Goal: Obtain resource: Obtain resource

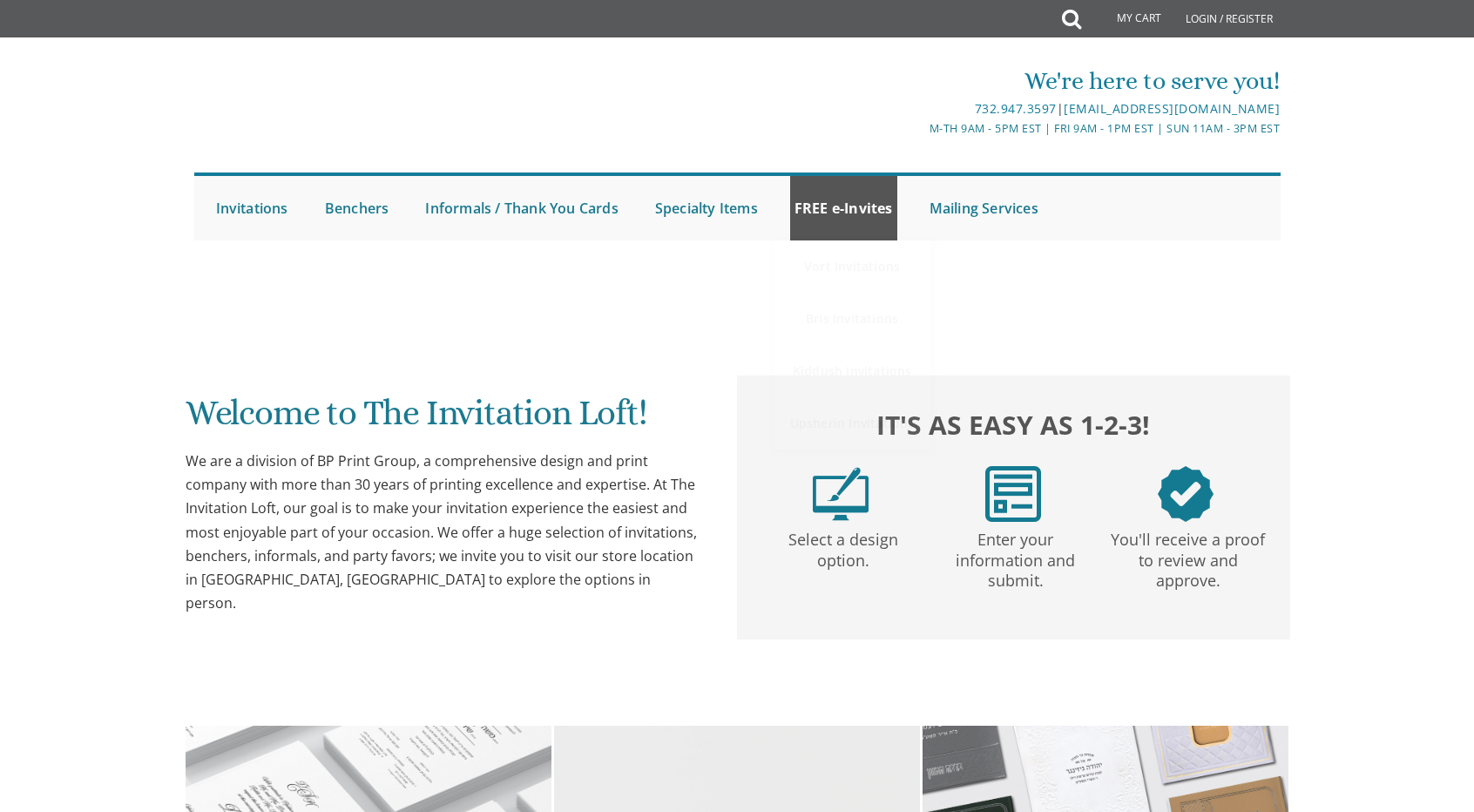
click at [826, 217] on link "FREE e-Invites" at bounding box center [844, 208] width 107 height 64
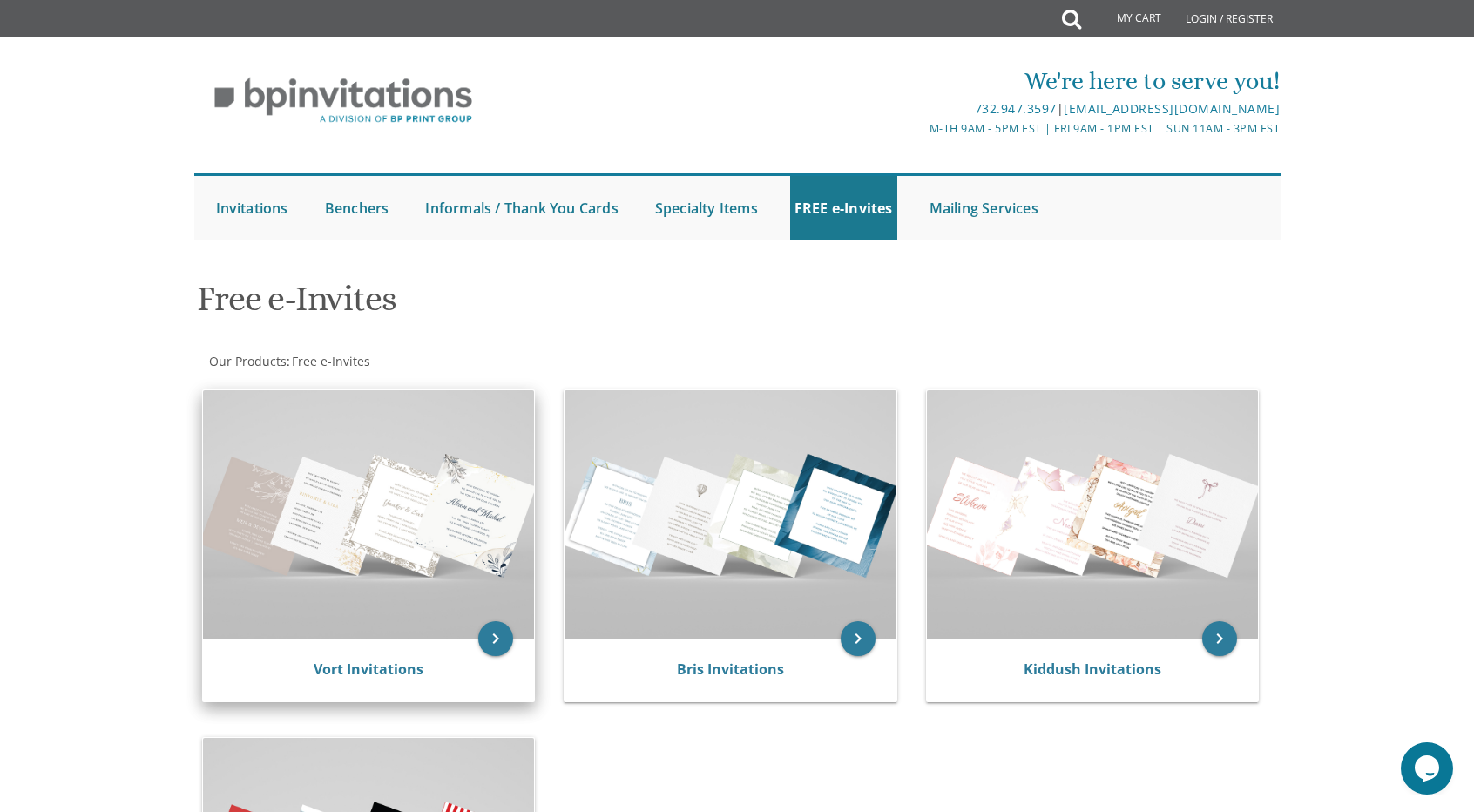
click at [286, 592] on img at bounding box center [369, 514] width 332 height 248
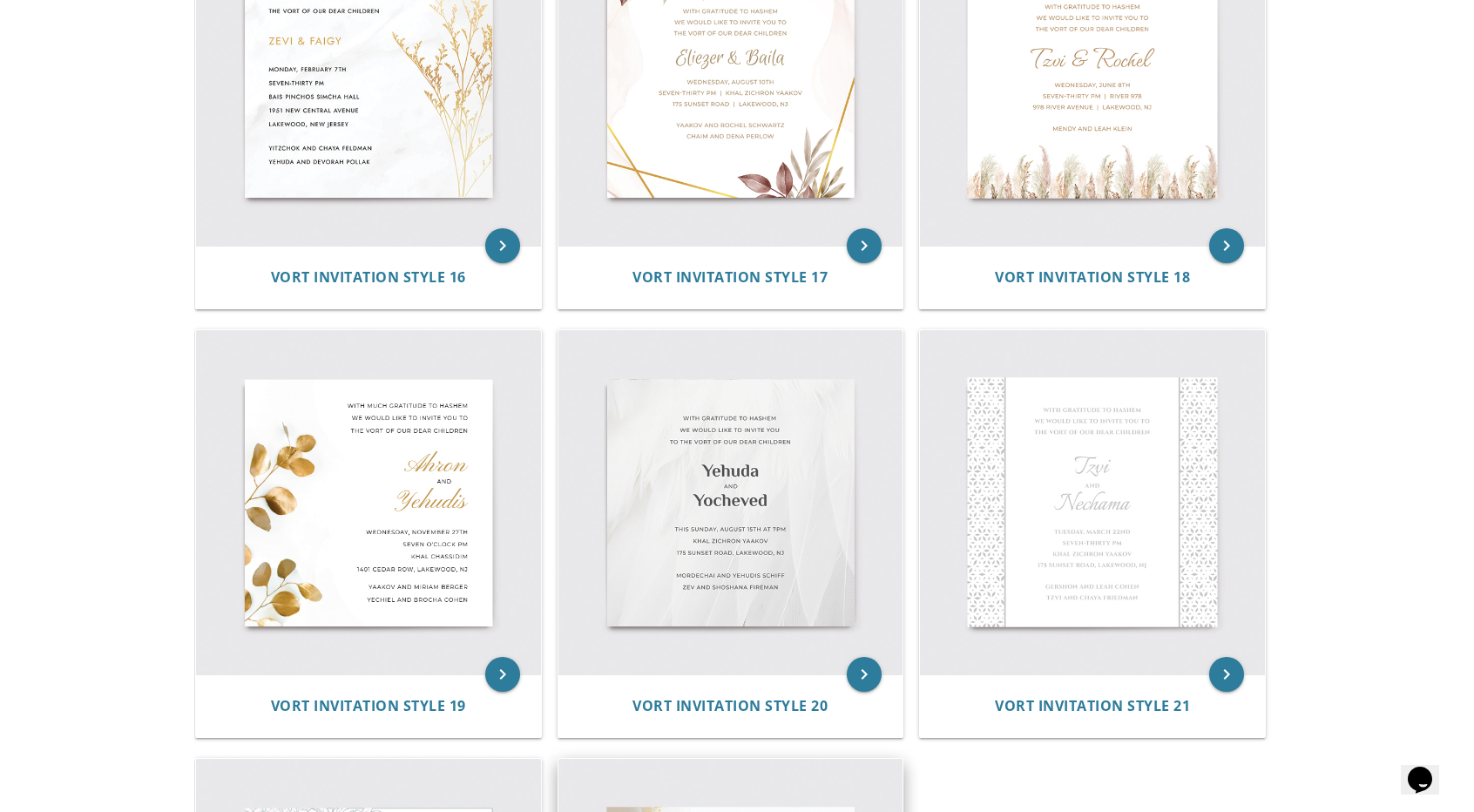
scroll to position [2178, 0]
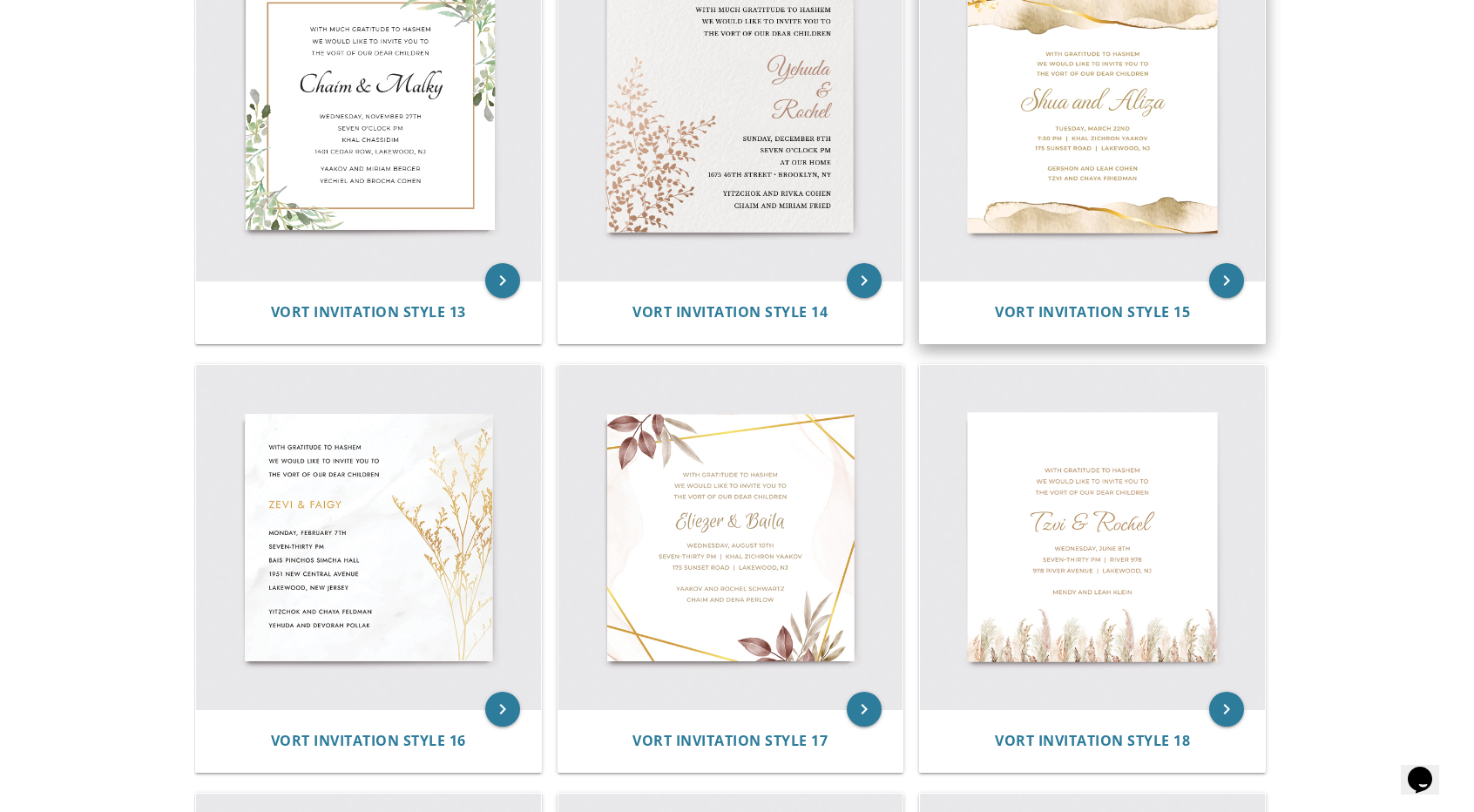
click at [1107, 141] on img at bounding box center [1092, 109] width 345 height 345
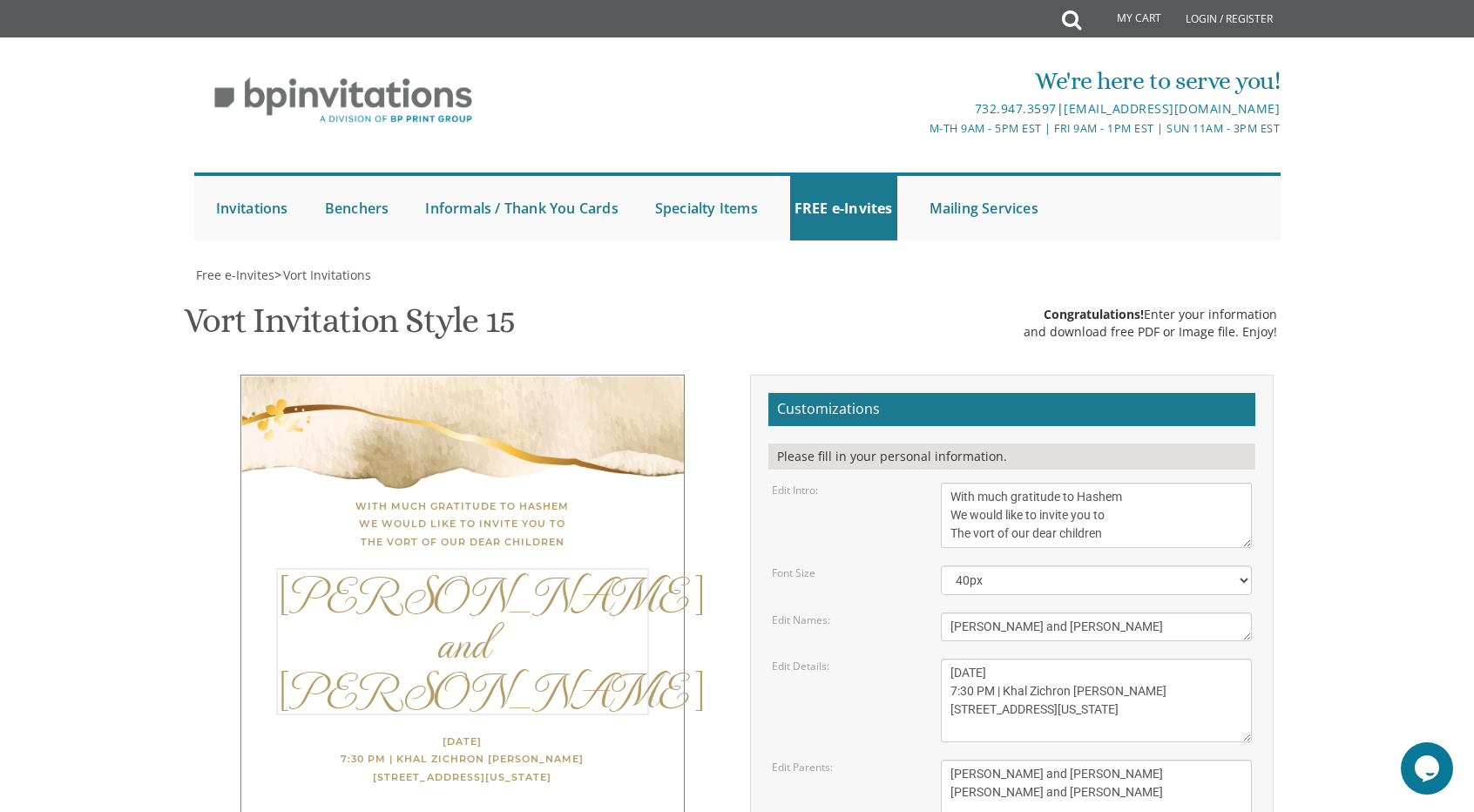
drag, startPoint x: 1079, startPoint y: 626, endPoint x: 855, endPoint y: 625, distance: 224.0
click at [855, 625] on div "Edit Names: Shua and Aliza" at bounding box center [1012, 627] width 507 height 29
type textarea "C"
type textarea "Ahuva and Chaim Yehoshua"
click at [1082, 670] on textarea "Thursday, March 22nd 7:30 PM | Khal Zichron Yaakov 175 Sunset Road Lakewood, Ne…" at bounding box center [1097, 701] width 312 height 84
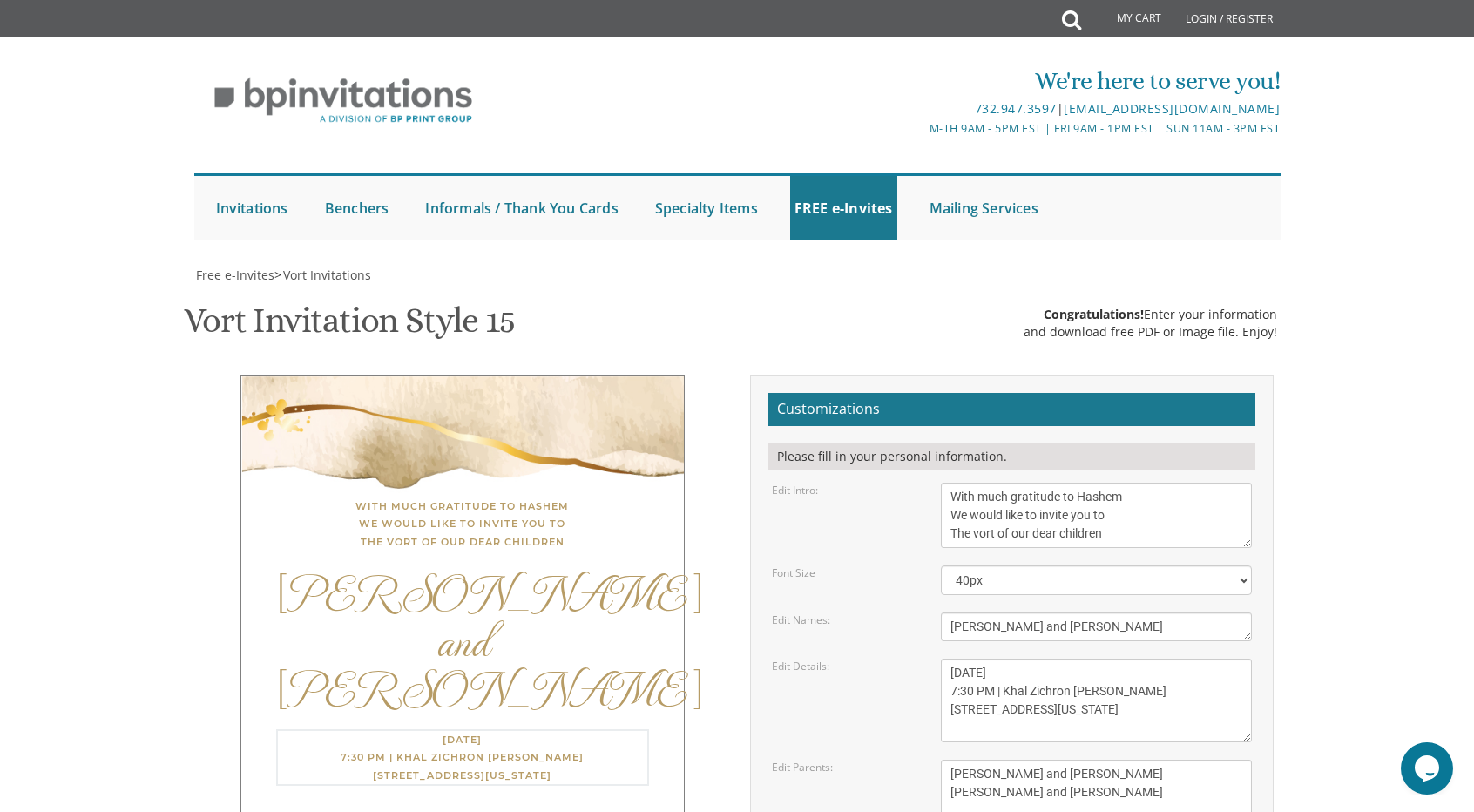
click at [961, 689] on textarea "Thursday, March 22nd 7:30 PM | Khal Zichron Yaakov 175 Sunset Road Lakewood, Ne…" at bounding box center [1097, 701] width 312 height 84
drag, startPoint x: 1133, startPoint y: 691, endPoint x: 1002, endPoint y: 691, distance: 131.0
click at [1002, 691] on textarea "Thursday, March 22nd 7:30 PM | Khal Zichron Yaakov 175 Sunset Road Lakewood, Ne…" at bounding box center [1097, 701] width 312 height 84
type textarea "Thursday, September 18 7:00 PM | 175 Sunset Road Lakewood, New Jersey"
click at [1142, 633] on textarea "Shua and Aliza" at bounding box center [1097, 627] width 312 height 29
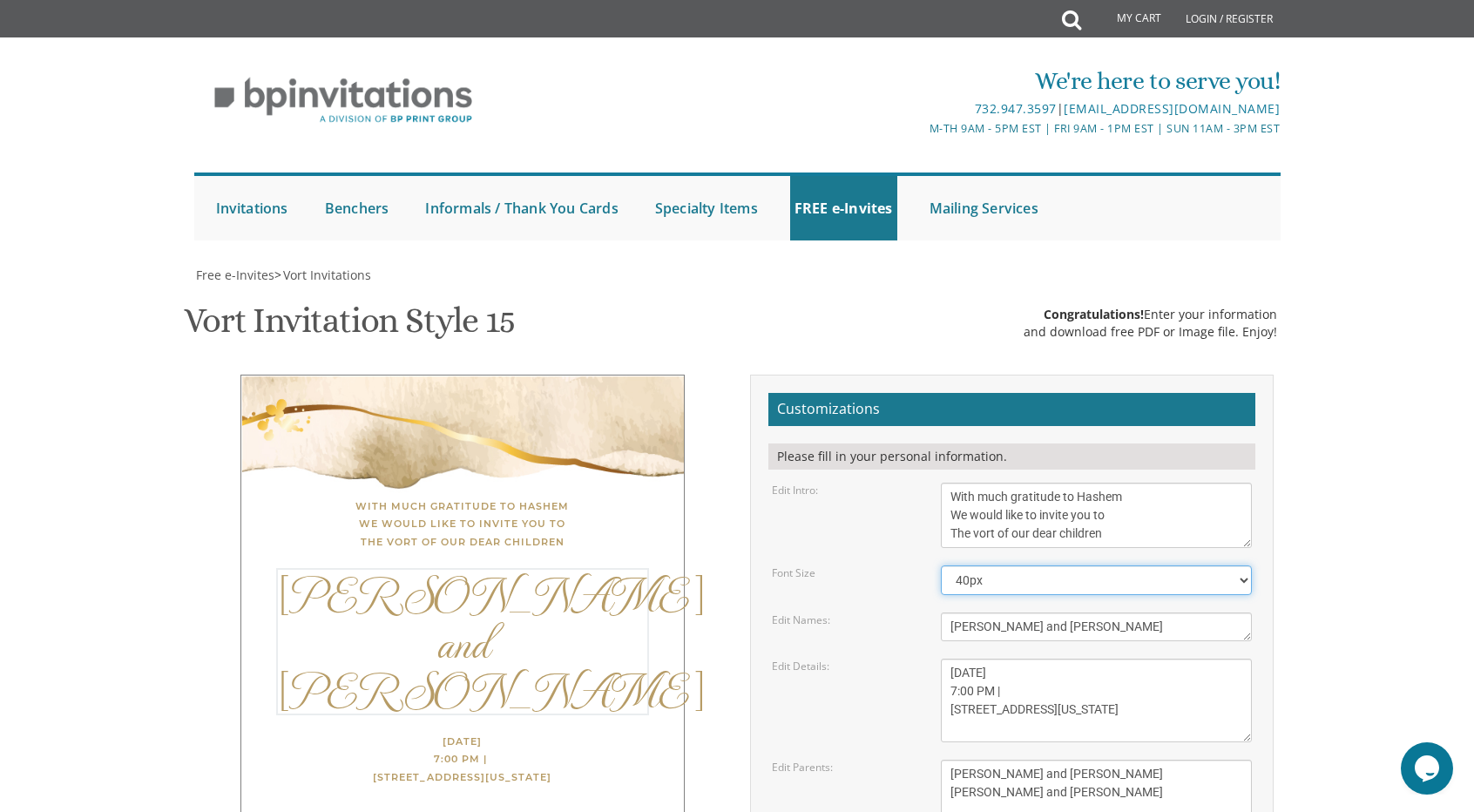
click at [1052, 571] on select "40px 50px 60px" at bounding box center [1097, 580] width 312 height 29
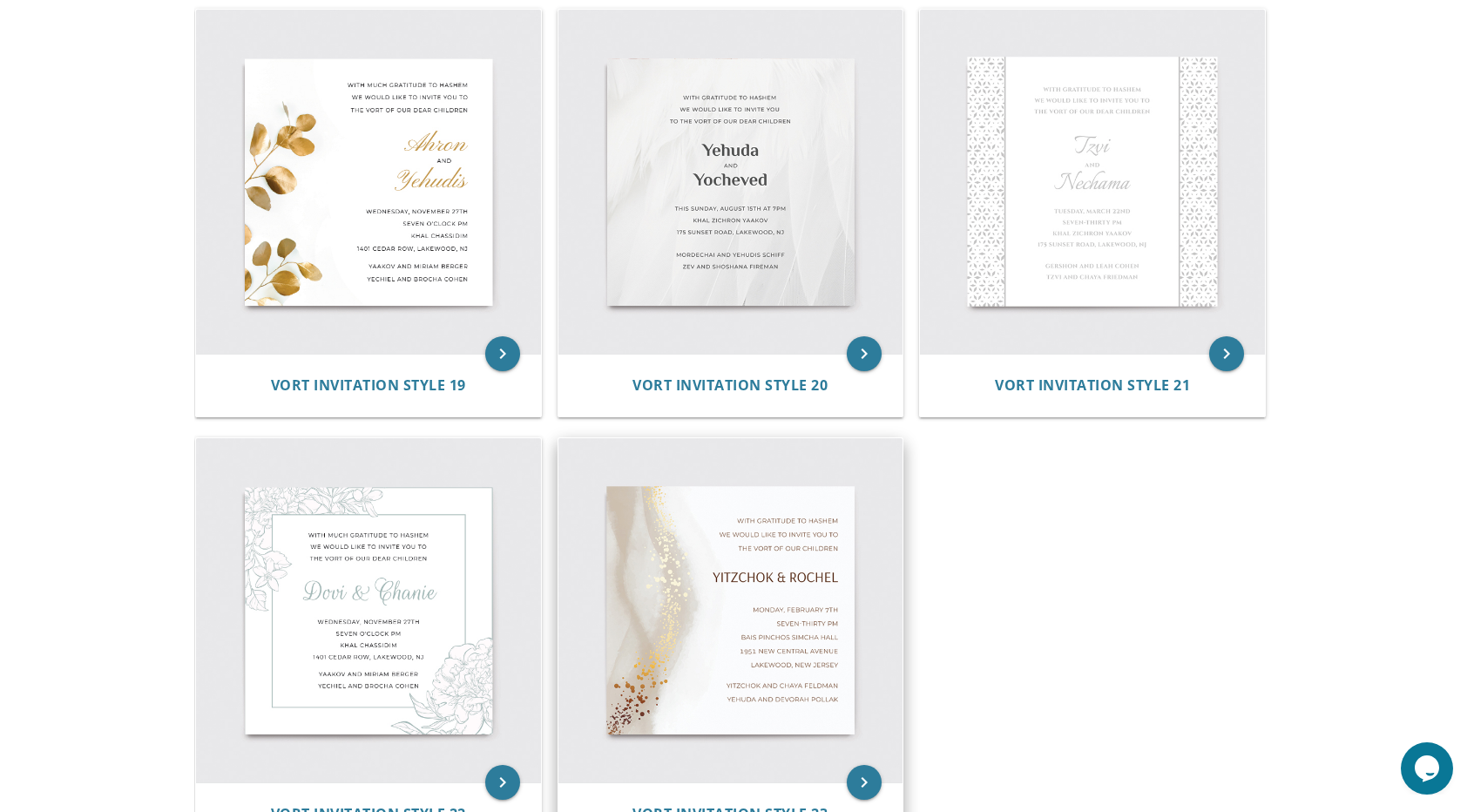
scroll to position [3311, 0]
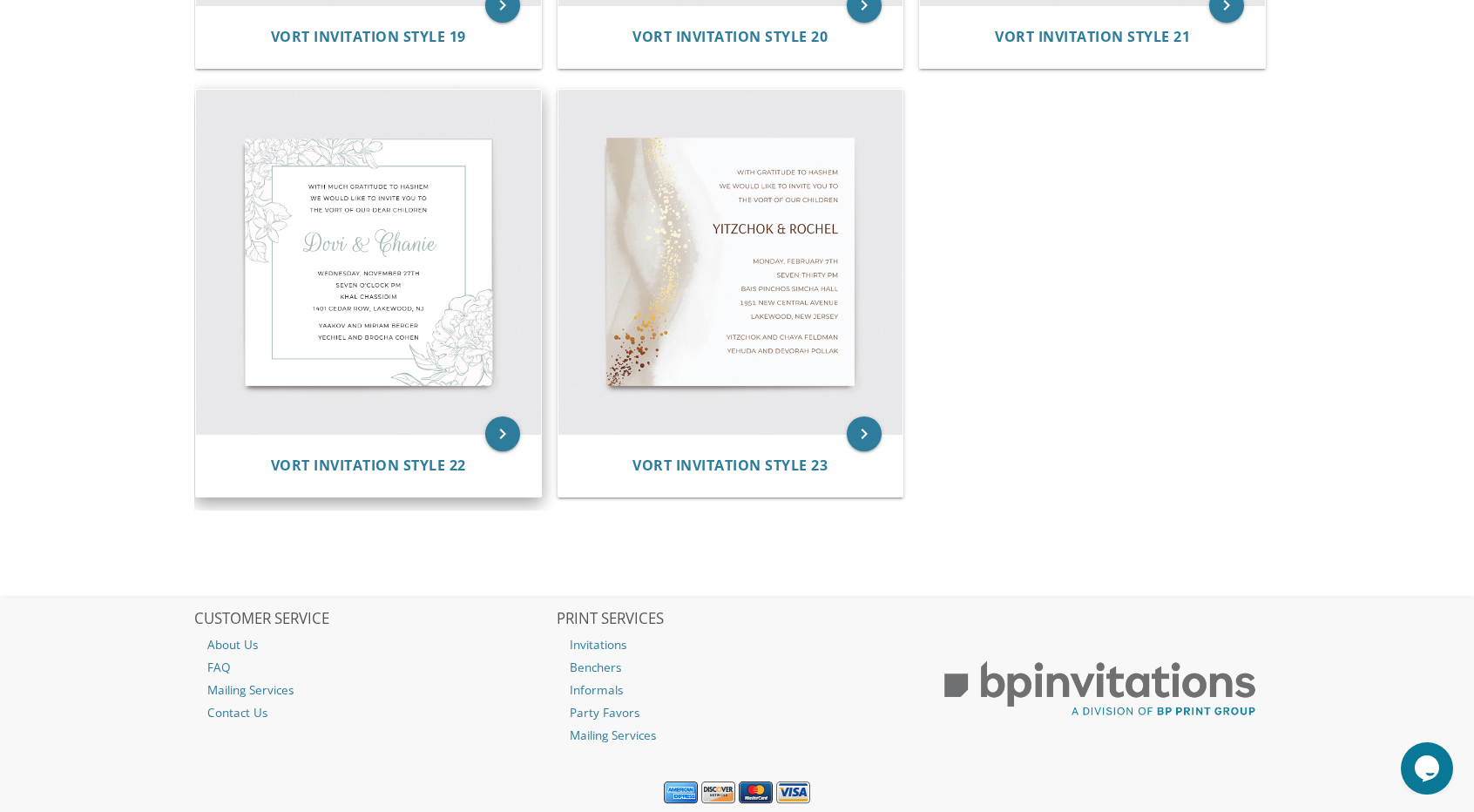
click at [441, 294] on img at bounding box center [368, 262] width 345 height 345
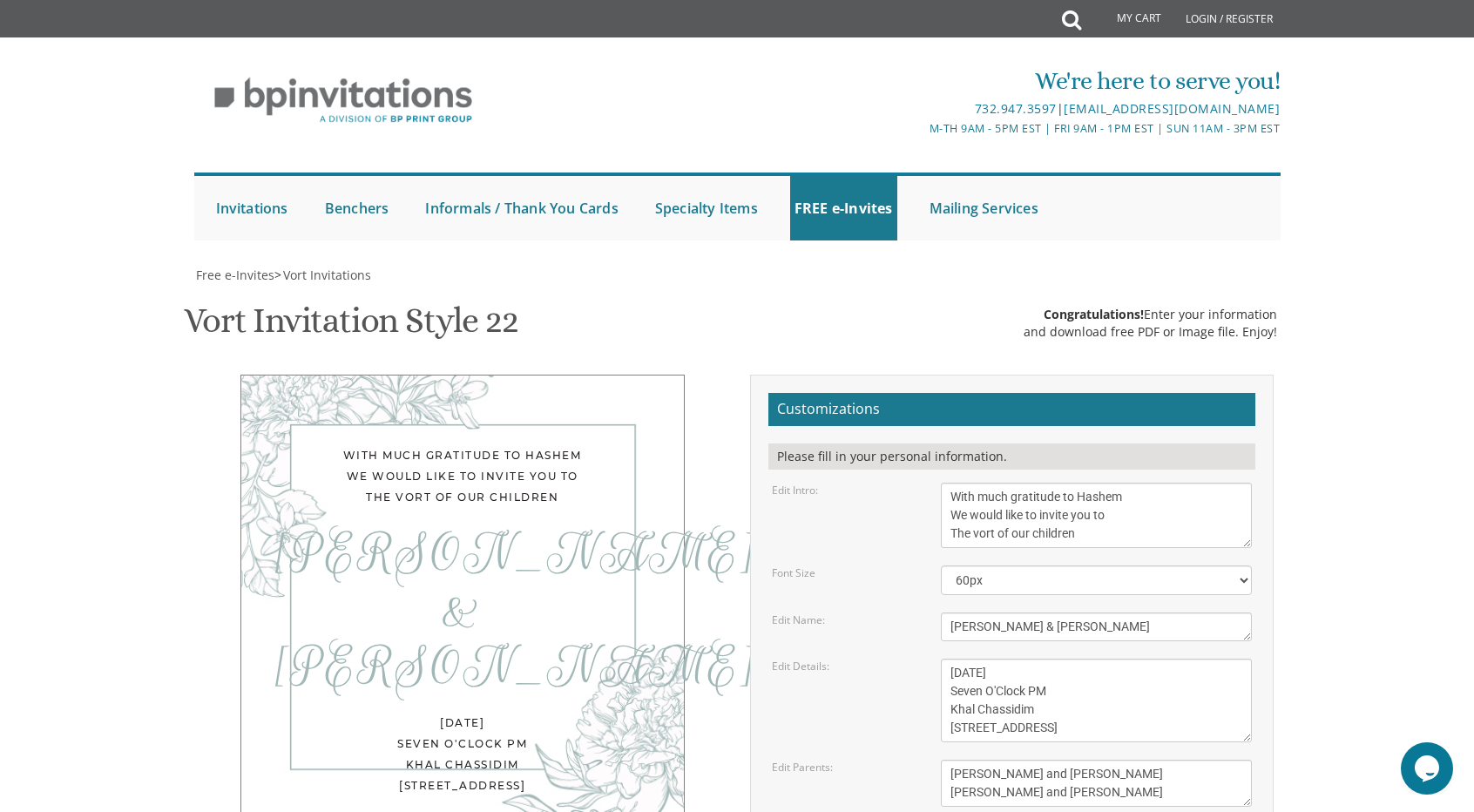
click at [435, 529] on div "Dovi & Chanie" at bounding box center [462, 610] width 373 height 170
click at [1057, 628] on textarea "Dovi & Chanie" at bounding box center [1097, 627] width 312 height 29
click at [1056, 581] on select "40px 50px 60px 70px 80px" at bounding box center [1097, 580] width 312 height 29
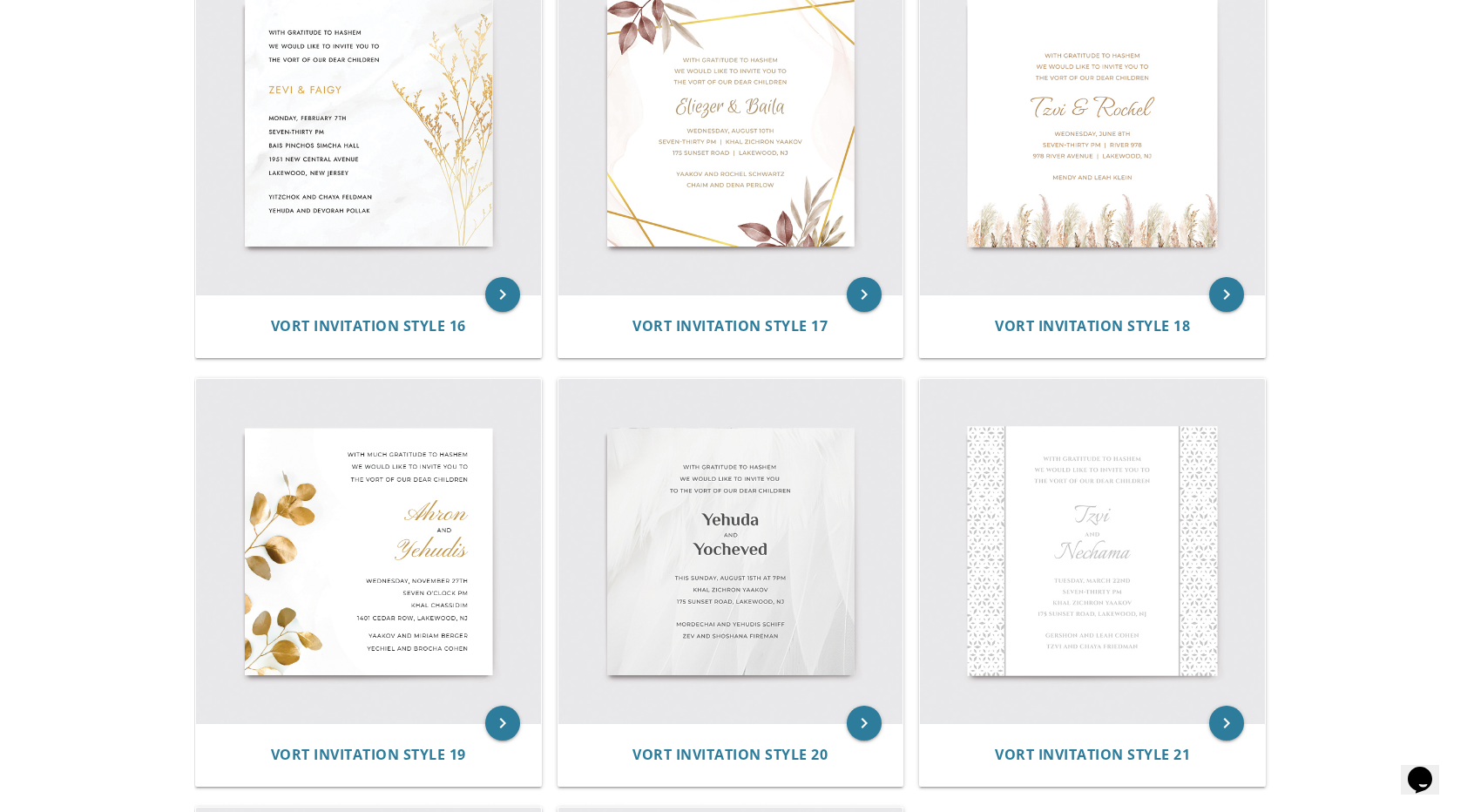
scroll to position [2614, 0]
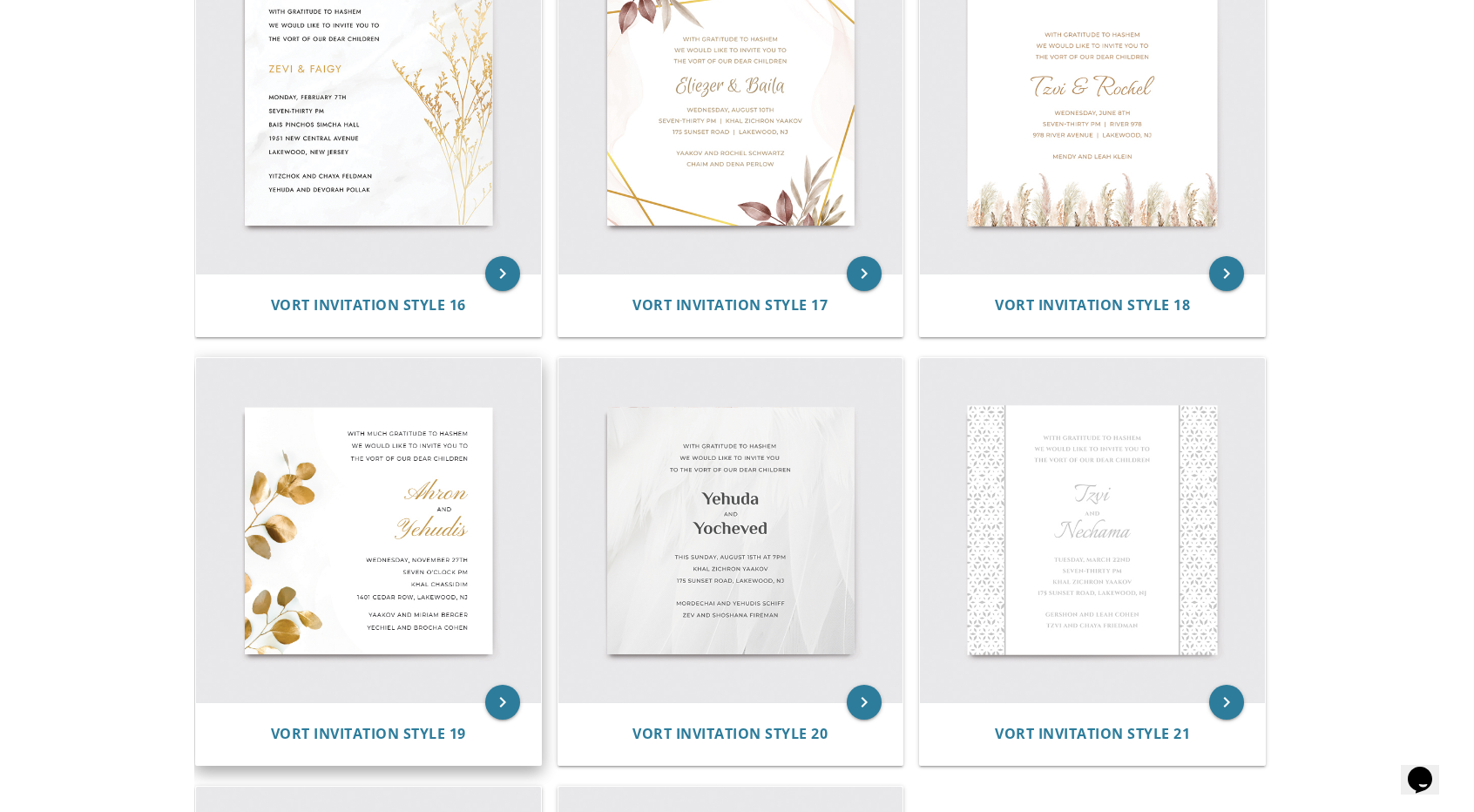
click at [392, 543] on img at bounding box center [368, 531] width 345 height 345
click at [373, 526] on img at bounding box center [368, 531] width 345 height 345
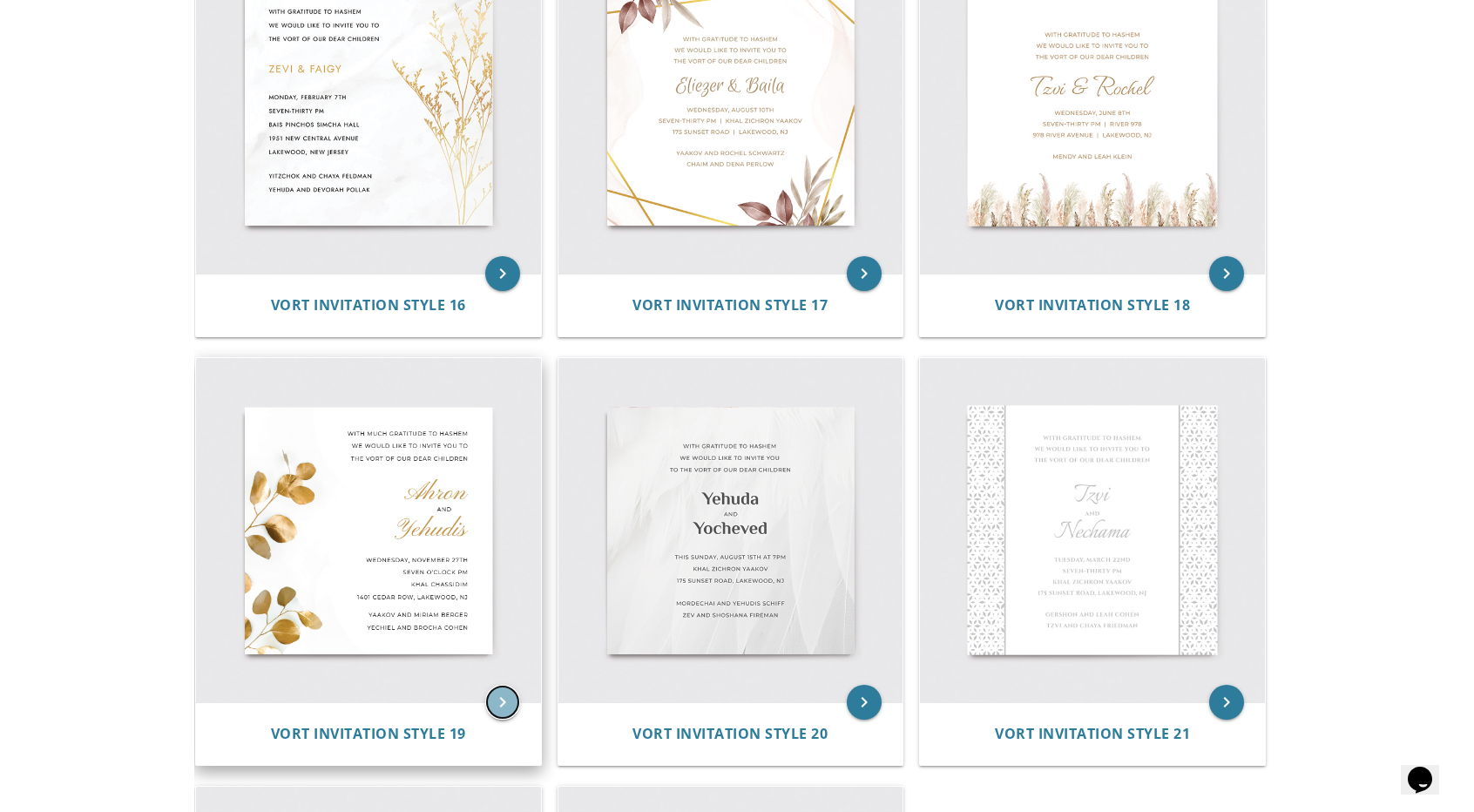
click at [507, 708] on icon "keyboard_arrow_right" at bounding box center [502, 702] width 35 height 35
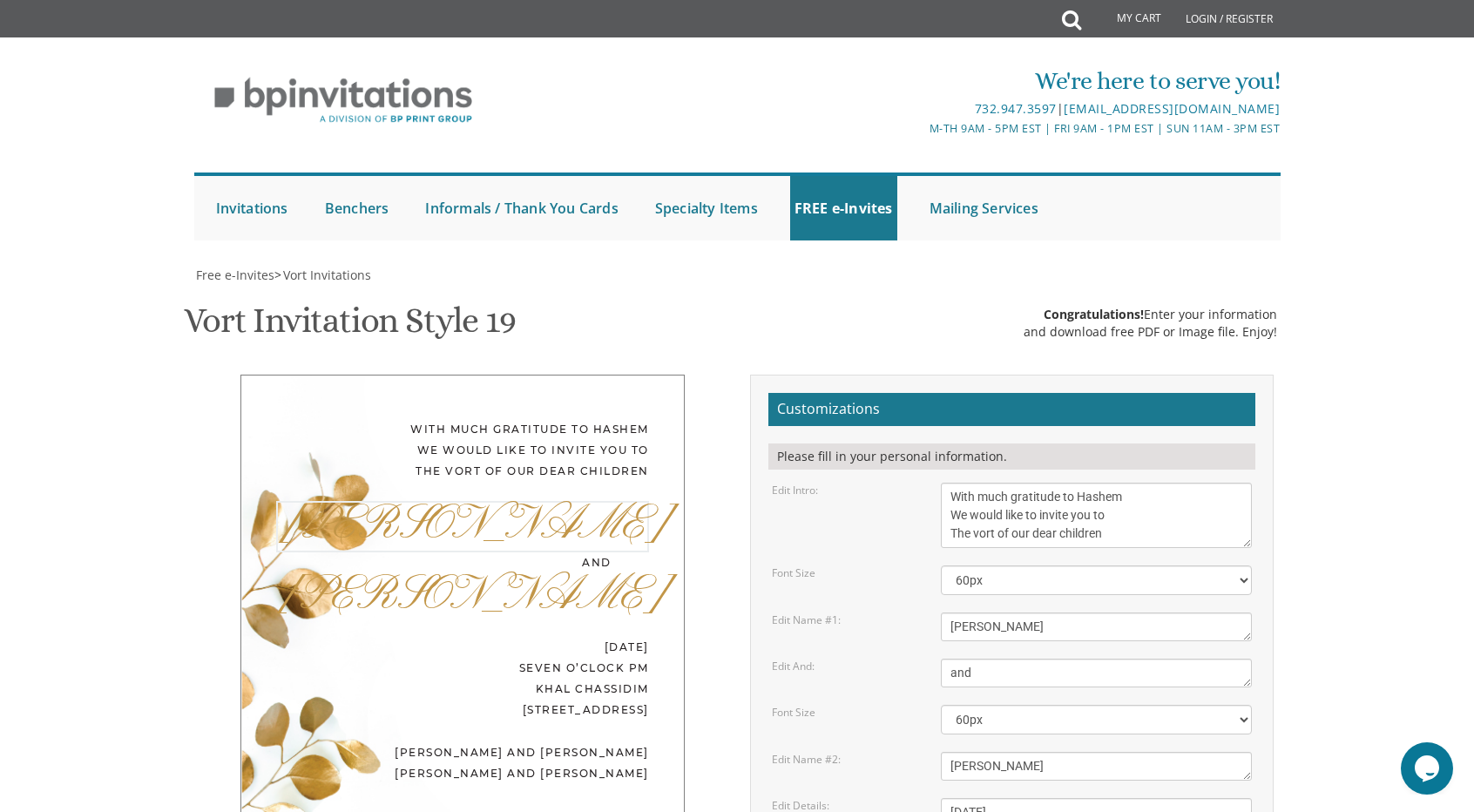
click at [1009, 634] on textarea "[PERSON_NAME]" at bounding box center [1097, 627] width 312 height 29
type textarea "A"
type textarea "[PERSON_NAME]"
drag, startPoint x: 1013, startPoint y: 767, endPoint x: 887, endPoint y: 749, distance: 127.3
click at [887, 752] on div "Edit Name #2: Yehudis" at bounding box center [1012, 766] width 507 height 29
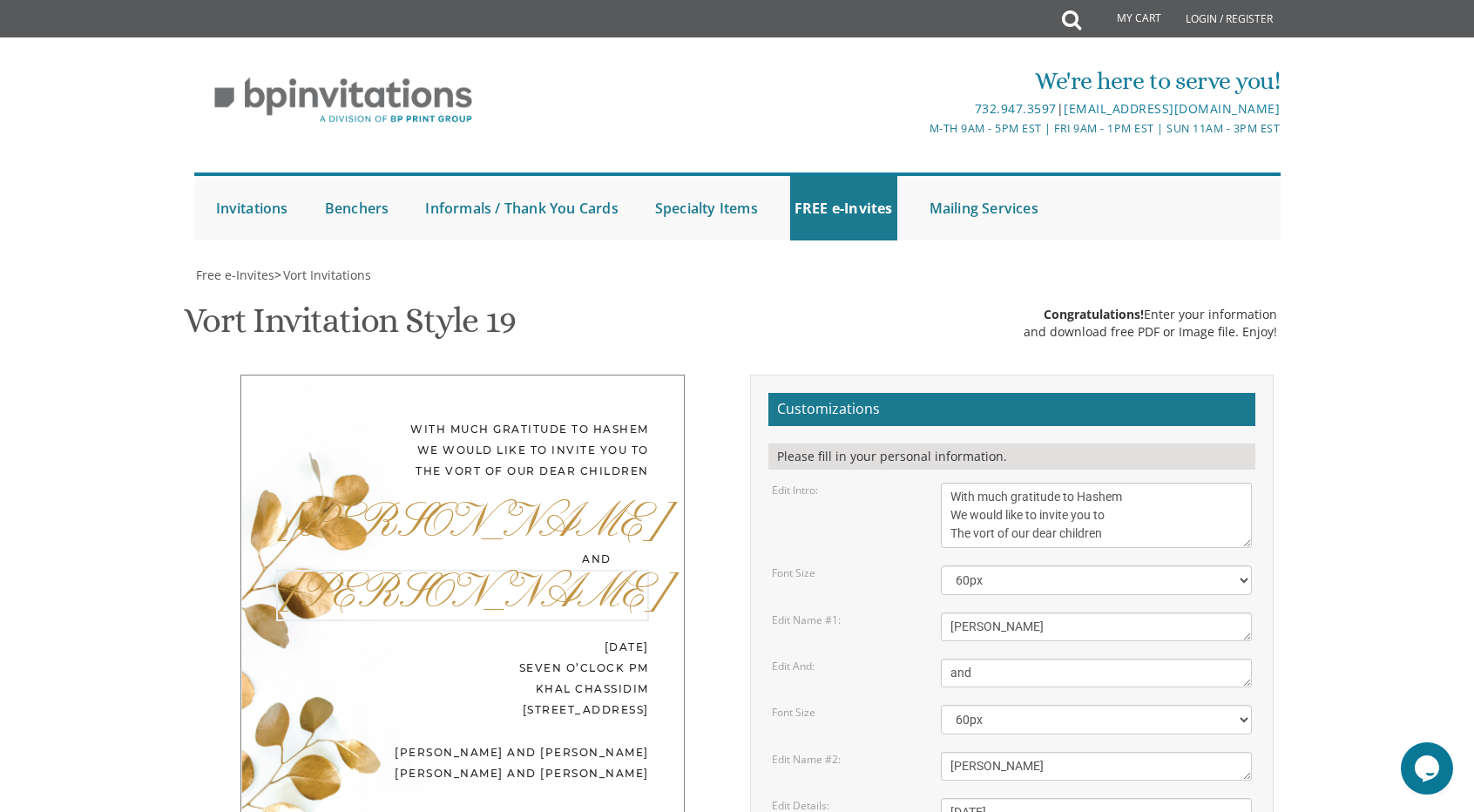
type textarea "Chaim Yehoshua"
click at [1271, 687] on div "Customizations Please fill in your personal information. Edit Intro: With much …" at bounding box center [1013, 753] width 524 height 757
drag, startPoint x: 987, startPoint y: 640, endPoint x: 996, endPoint y: 602, distance: 39.1
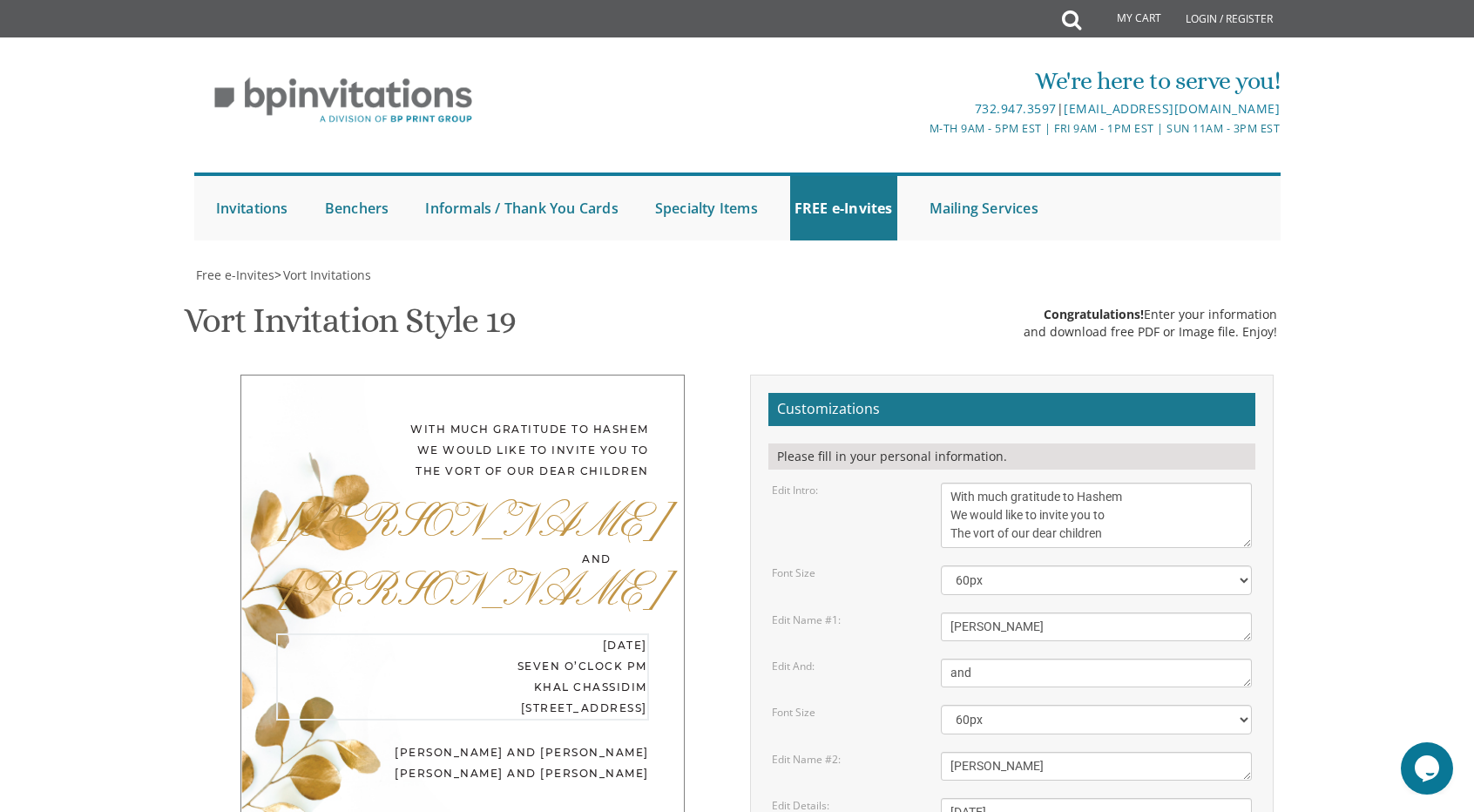
drag, startPoint x: 1033, startPoint y: 670, endPoint x: 940, endPoint y: 663, distance: 93.3
drag, startPoint x: 1119, startPoint y: 691, endPoint x: 944, endPoint y: 687, distance: 175.0
type textarea "Thursday, September 18 seven o’clock pm at our home 980 NE 176 St, North Miami …"
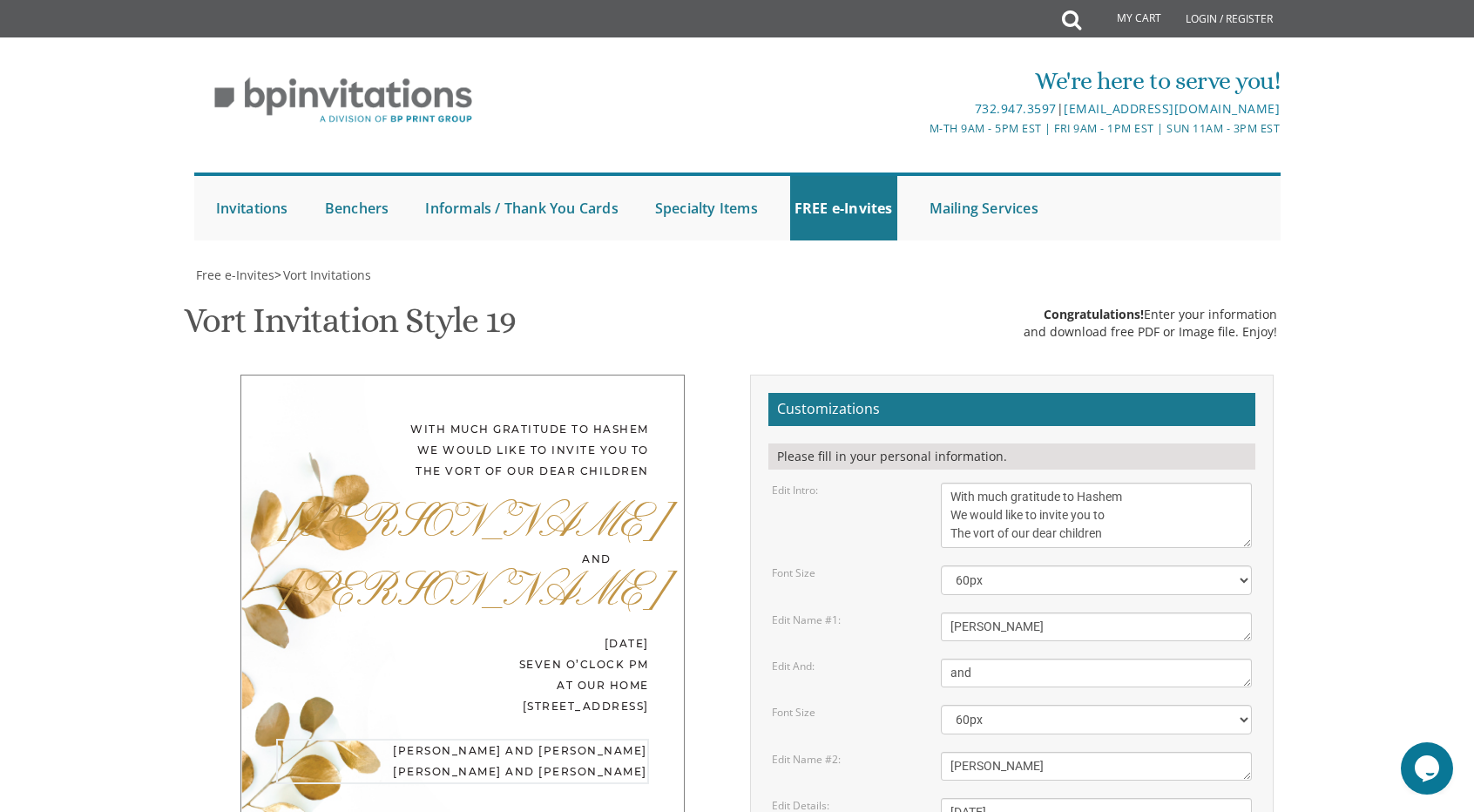
drag, startPoint x: 1110, startPoint y: 731, endPoint x: 977, endPoint y: 712, distance: 134.4
type textarea "Daniel and Tally Weinstock Dovid and Dvorah Wechsler"
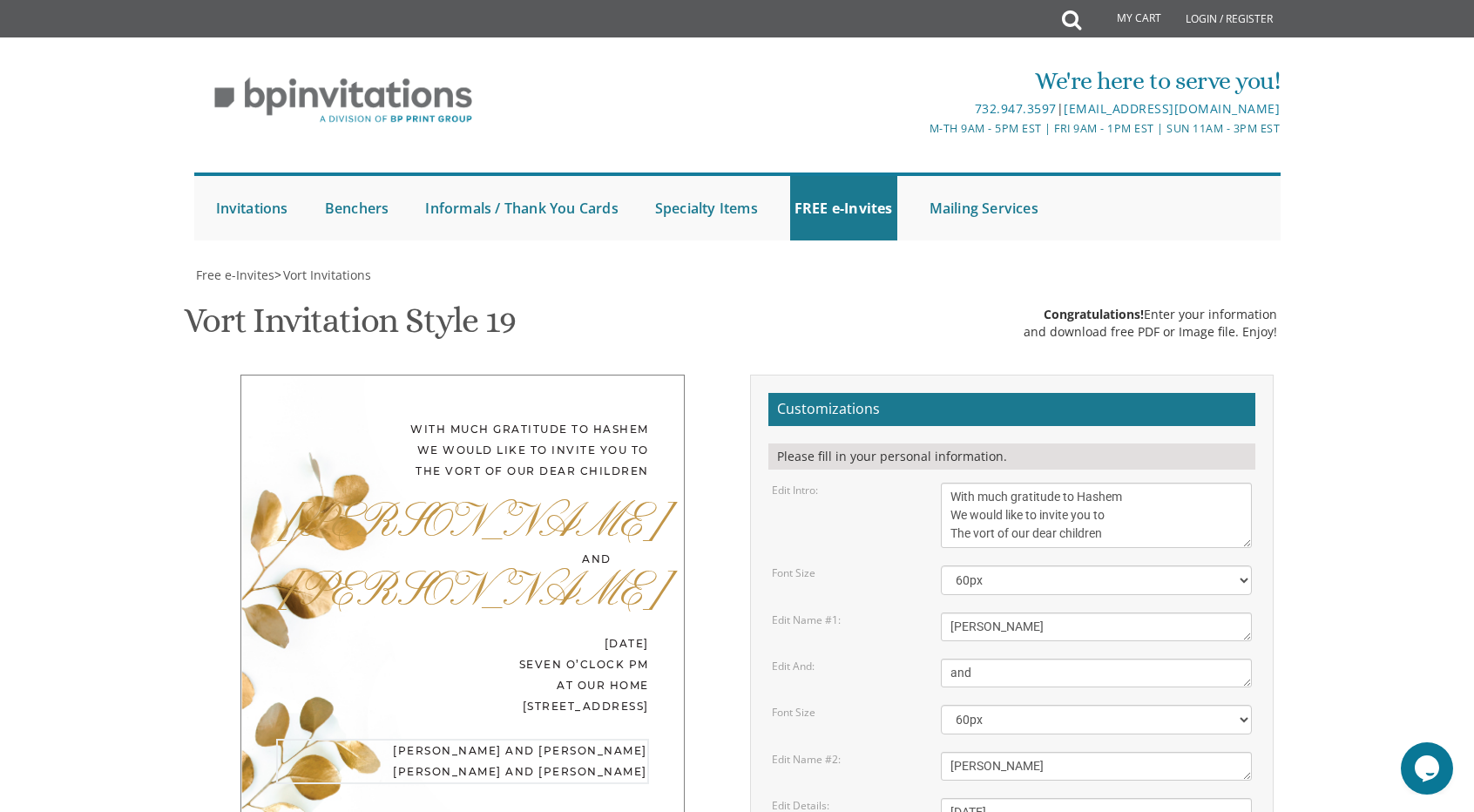
click at [1178, 483] on textarea "With much gratitude to Hashem We would like to invite you to The vort of our de…" at bounding box center [1097, 515] width 312 height 65
